Goal: Information Seeking & Learning: Obtain resource

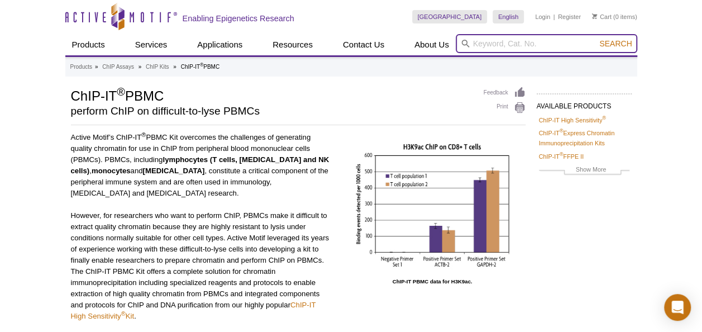
click at [560, 42] on input "search" at bounding box center [547, 43] width 182 height 19
type input "antibody"
click at [596, 39] on button "Search" at bounding box center [615, 44] width 39 height 10
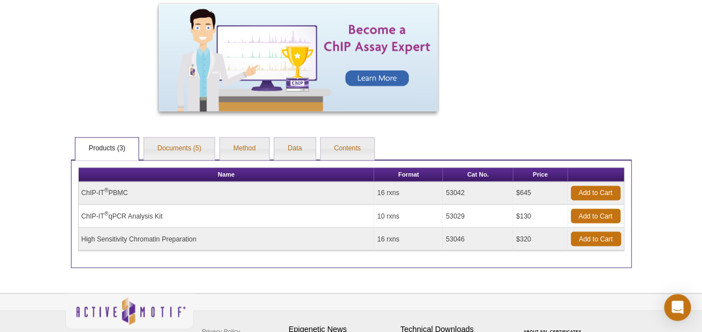
scroll to position [894, 0]
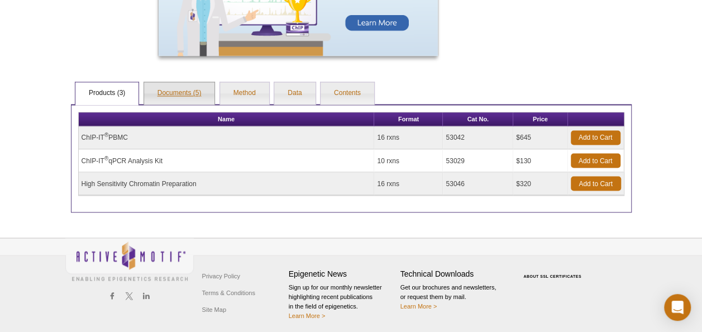
click at [170, 97] on link "Documents (5)" at bounding box center [179, 93] width 71 height 22
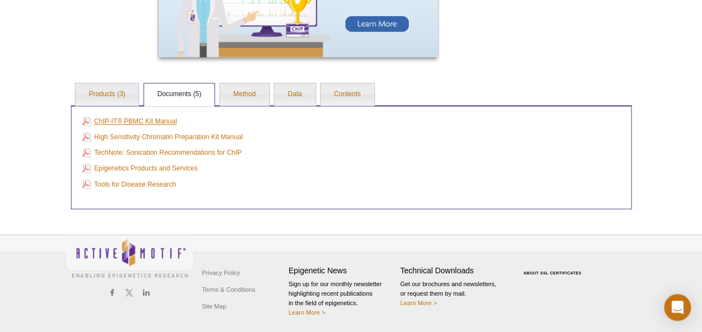
scroll to position [874, 0]
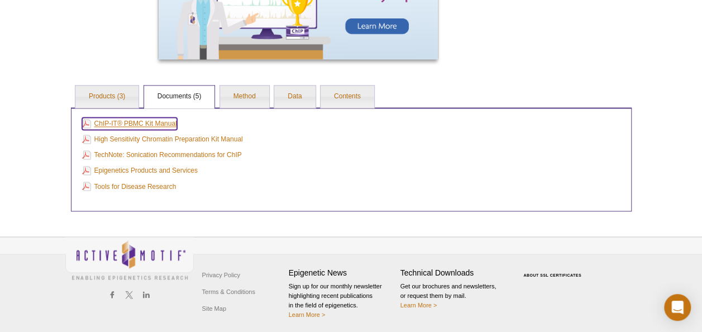
click at [140, 121] on link "ChIP-IT® PBMC Kit Manual" at bounding box center [129, 123] width 95 height 12
